Goal: Find specific page/section: Find specific page/section

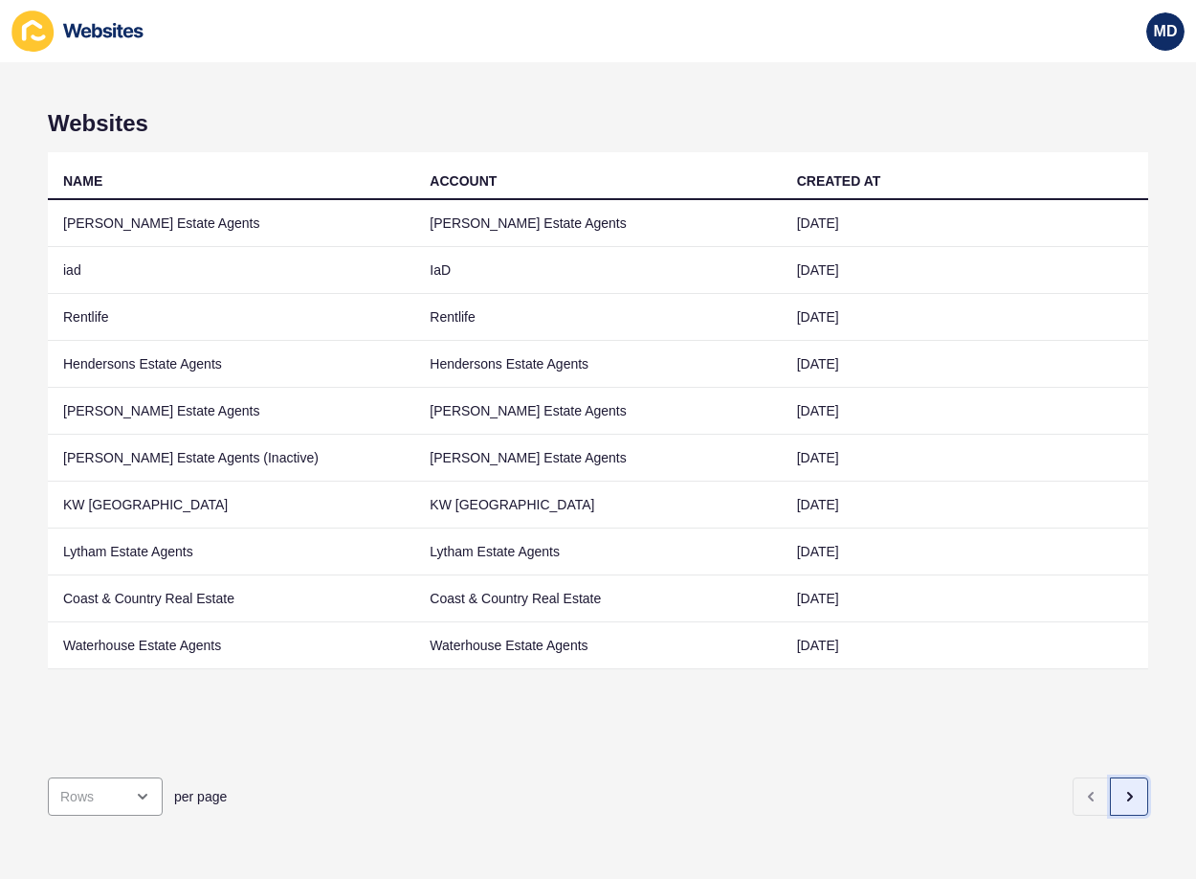
click at [1122, 789] on icon "button" at bounding box center [1129, 796] width 15 height 15
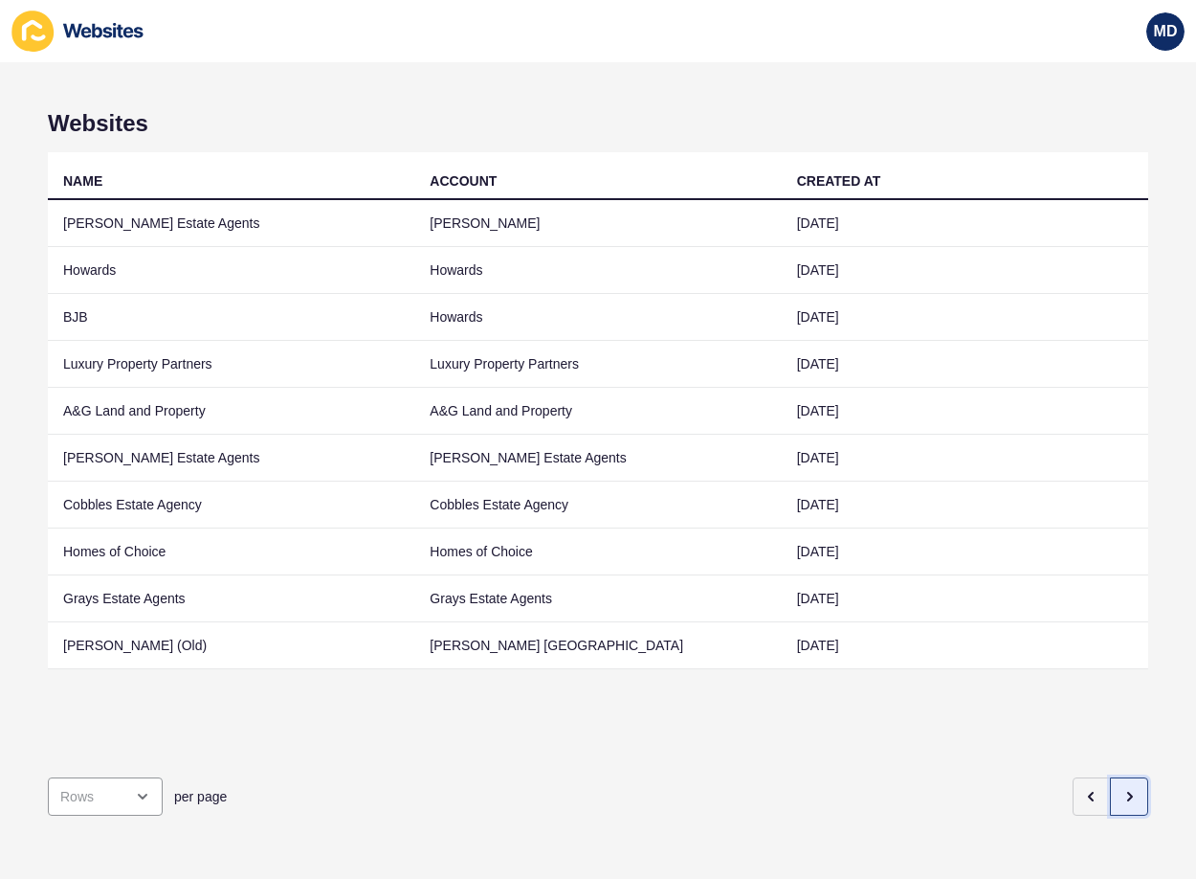
click at [1122, 789] on icon "button" at bounding box center [1129, 796] width 15 height 15
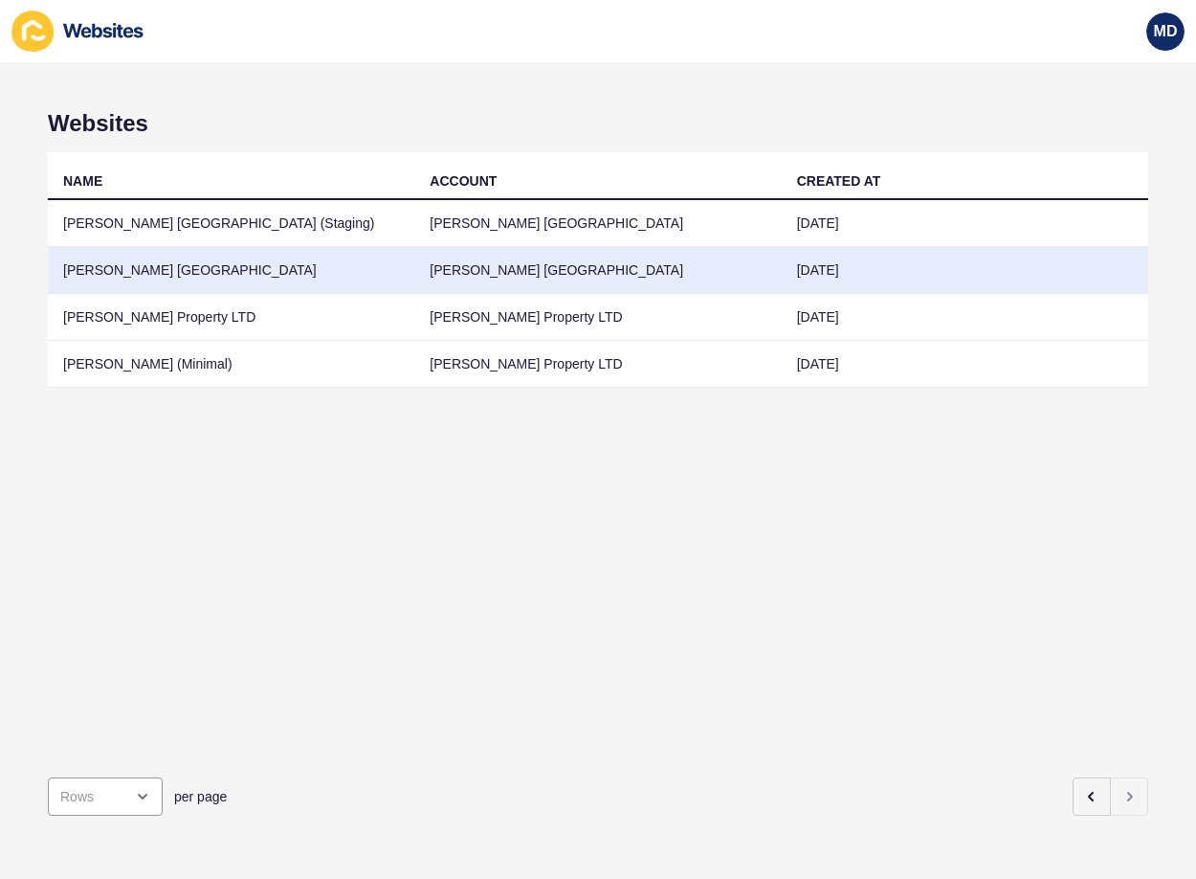
click at [128, 277] on td "[PERSON_NAME] [GEOGRAPHIC_DATA]" at bounding box center [231, 270] width 367 height 47
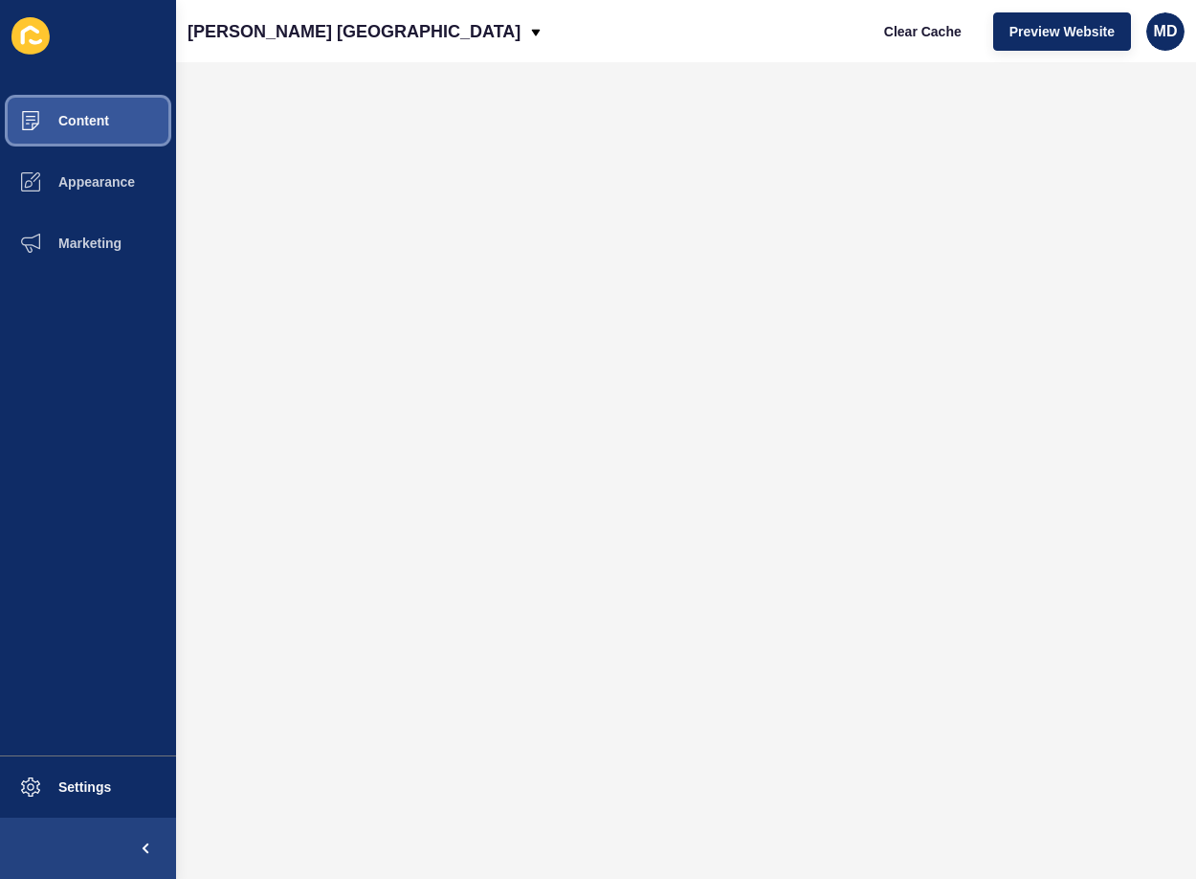
click at [62, 122] on span "Content" at bounding box center [53, 120] width 112 height 15
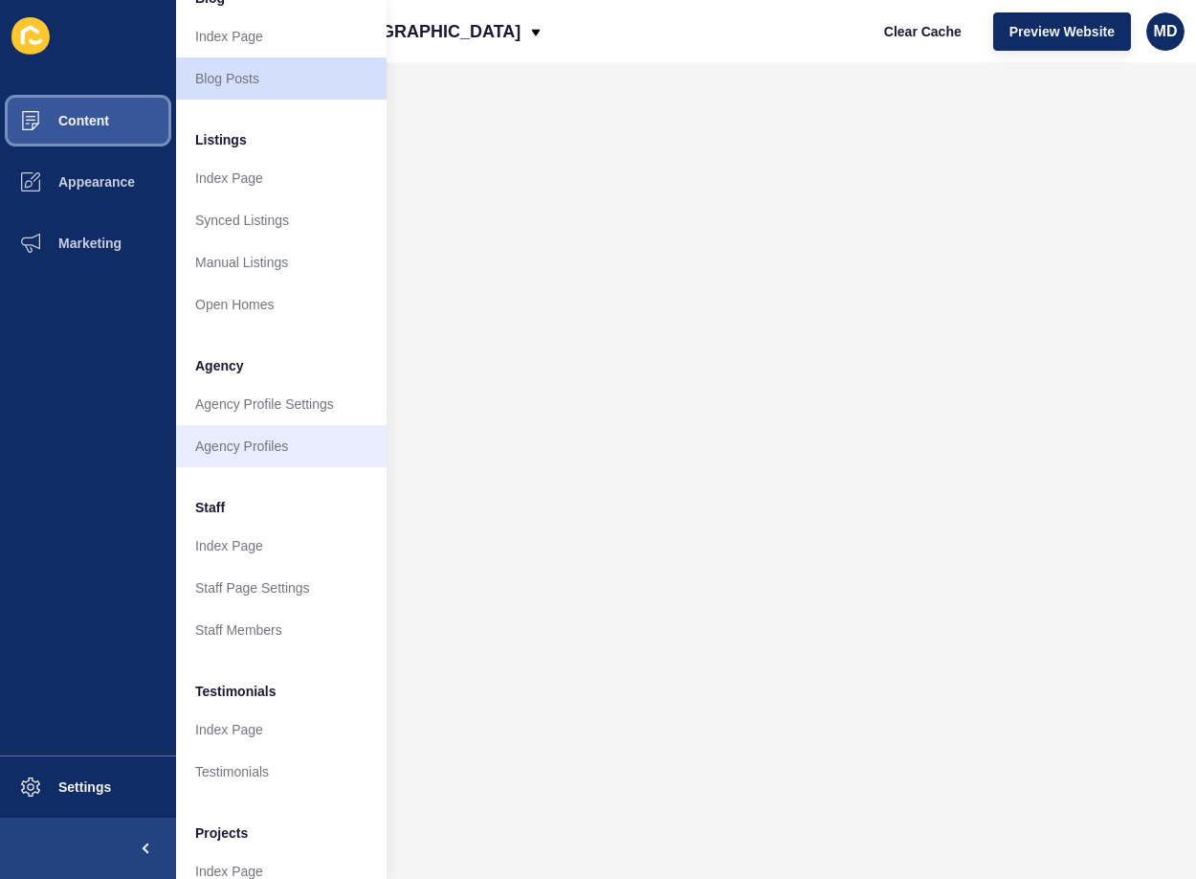
scroll to position [191, 0]
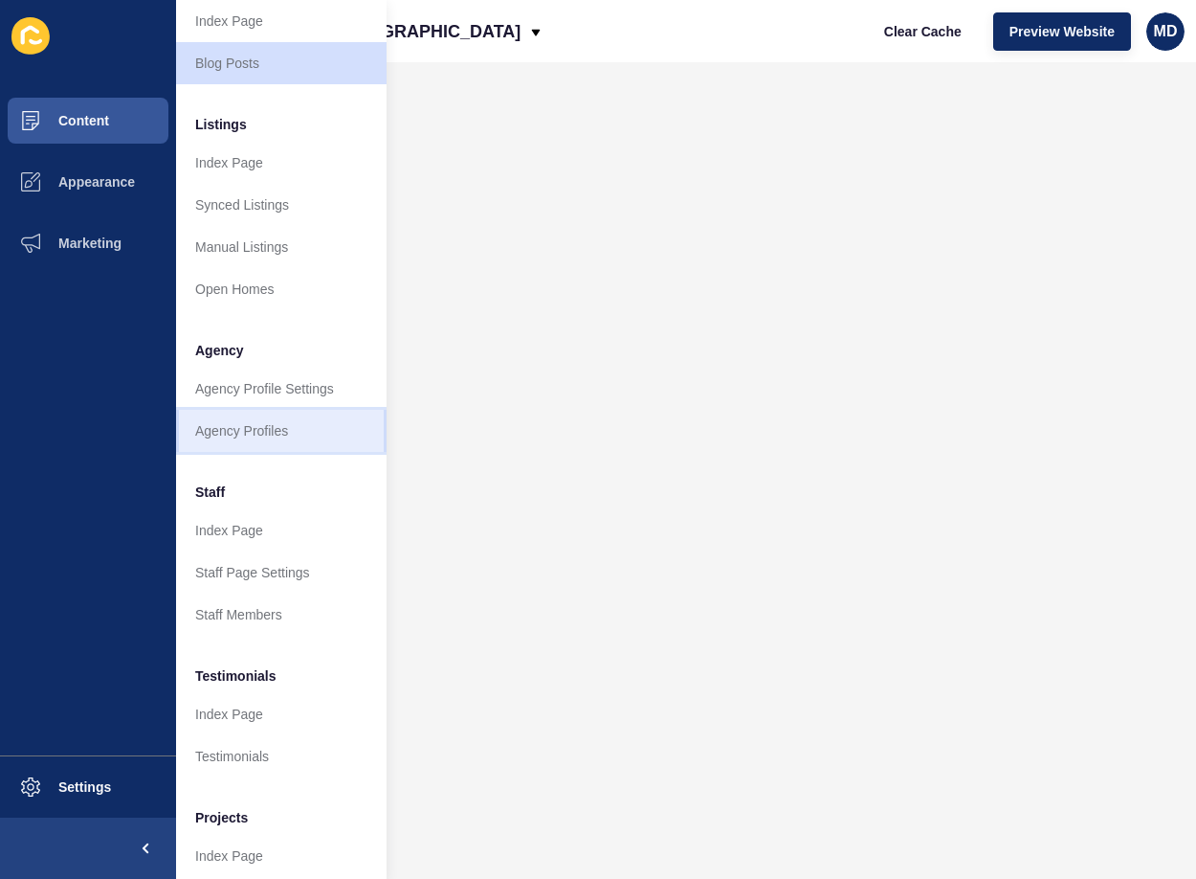
click at [295, 418] on link "Agency Profiles" at bounding box center [281, 431] width 211 height 42
